Goal: Obtain resource: Obtain resource

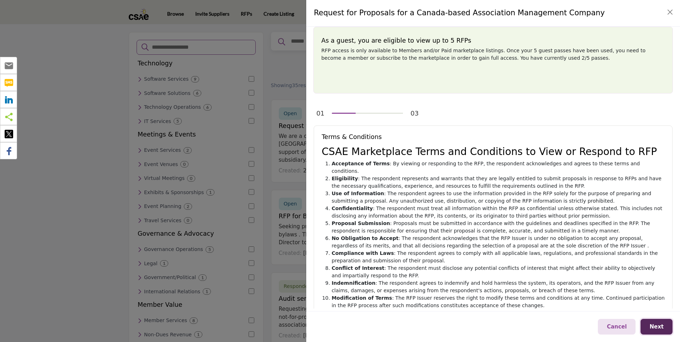
click at [659, 327] on span "Next" at bounding box center [656, 327] width 14 height 6
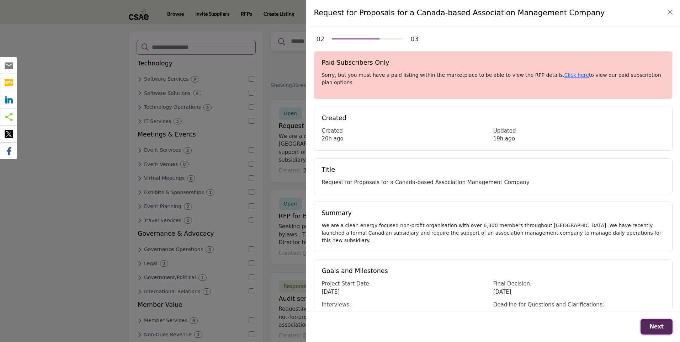
click at [664, 324] on button "Next" at bounding box center [657, 327] width 32 height 16
click at [661, 327] on span "Next" at bounding box center [656, 327] width 14 height 6
click at [564, 75] on link "Click here" at bounding box center [576, 75] width 25 height 6
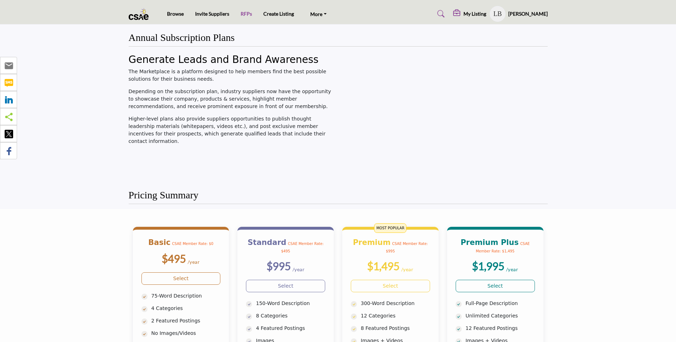
click at [245, 14] on link "RFPs" at bounding box center [246, 14] width 11 height 6
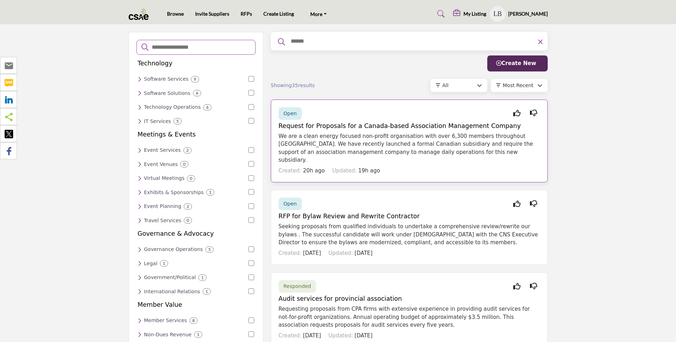
click at [286, 112] on span "Open" at bounding box center [290, 114] width 13 height 6
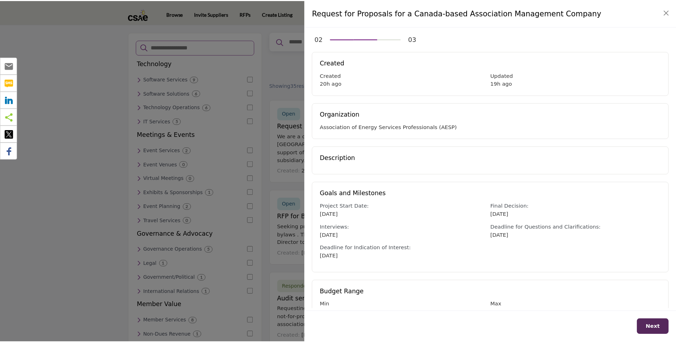
scroll to position [23, 0]
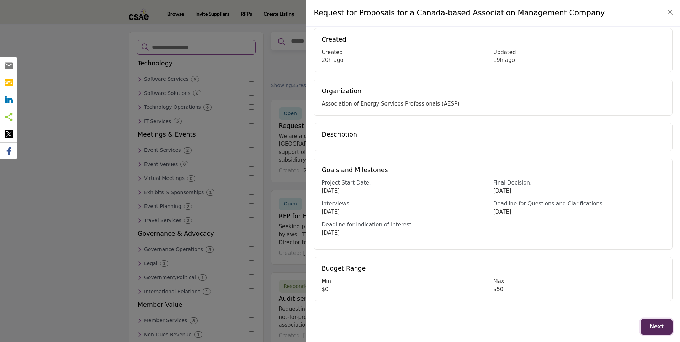
click at [653, 325] on span "Next" at bounding box center [656, 327] width 14 height 6
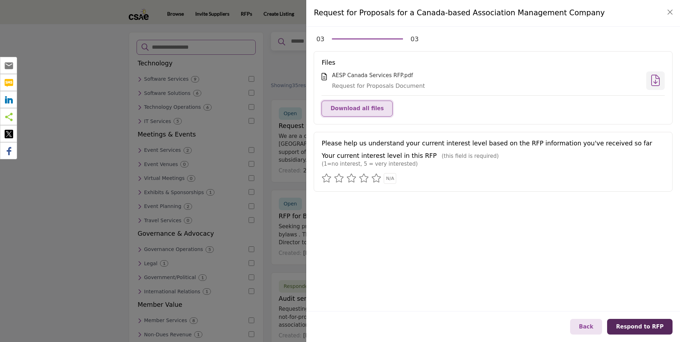
click at [342, 106] on span "Download all files" at bounding box center [356, 108] width 53 height 6
click at [361, 179] on icon at bounding box center [364, 178] width 10 height 9
click at [637, 326] on span "Respond to RFP" at bounding box center [640, 327] width 48 height 6
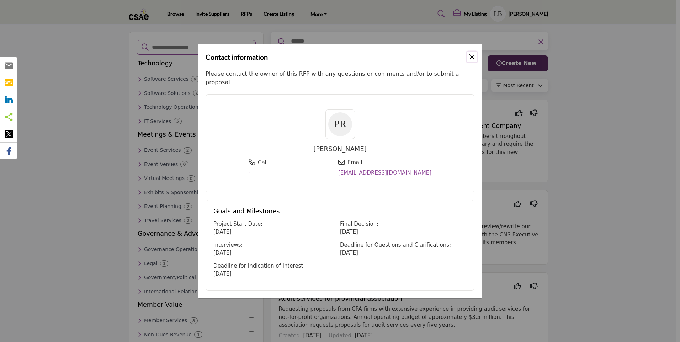
click at [472, 58] on button "Close" at bounding box center [472, 57] width 10 height 10
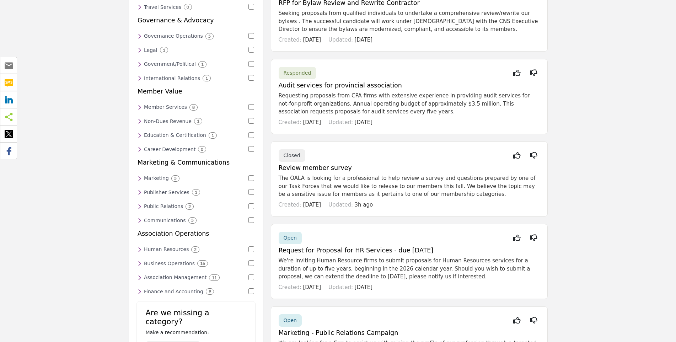
scroll to position [0, 0]
